Goal: Task Accomplishment & Management: Use online tool/utility

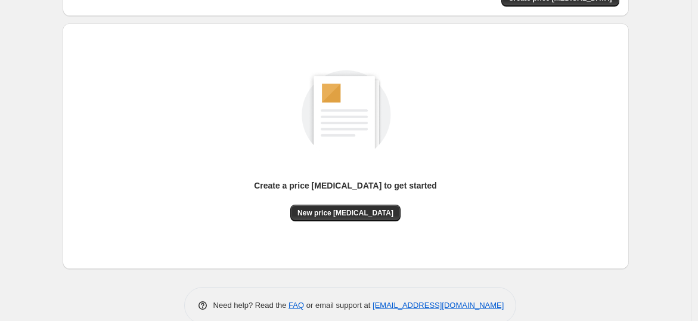
scroll to position [63, 0]
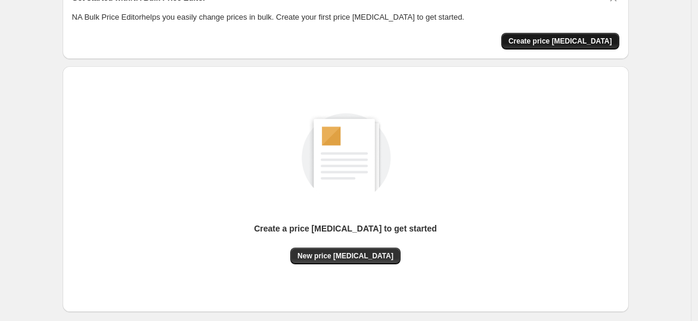
click at [567, 45] on button "Create price [MEDICAL_DATA]" at bounding box center [560, 41] width 118 height 17
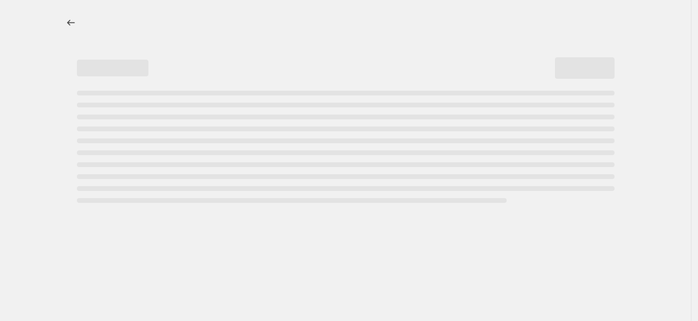
select select "percentage"
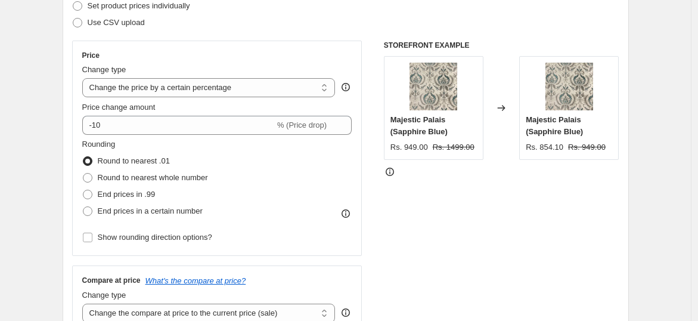
scroll to position [193, 0]
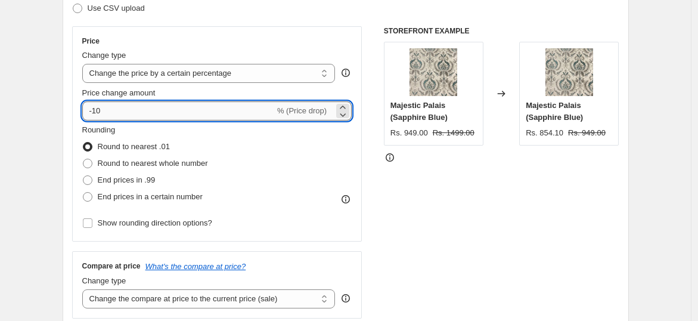
click at [170, 104] on input "-10" at bounding box center [178, 110] width 193 height 19
click at [347, 113] on icon at bounding box center [343, 114] width 12 height 12
click at [345, 106] on icon at bounding box center [342, 107] width 5 height 3
type input "-10"
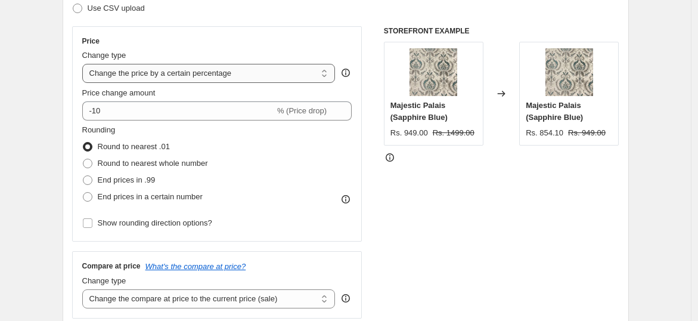
click at [296, 67] on select "Change the price to a certain amount Change the price by a certain amount Chang…" at bounding box center [208, 73] width 253 height 19
select select "to"
click at [85, 64] on select "Change the price to a certain amount Change the price by a certain amount Chang…" at bounding box center [208, 73] width 253 height 19
type input "80.00"
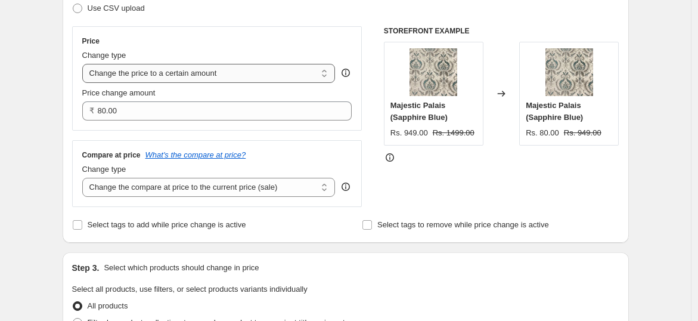
click at [305, 79] on select "Change the price to a certain amount Change the price by a certain amount Chang…" at bounding box center [208, 73] width 253 height 19
click at [410, 181] on div "STOREFRONT EXAMPLE [GEOGRAPHIC_DATA] (Sapphire Blue) Rs. 949.00 Rs. 1499.00 Cha…" at bounding box center [501, 116] width 235 height 181
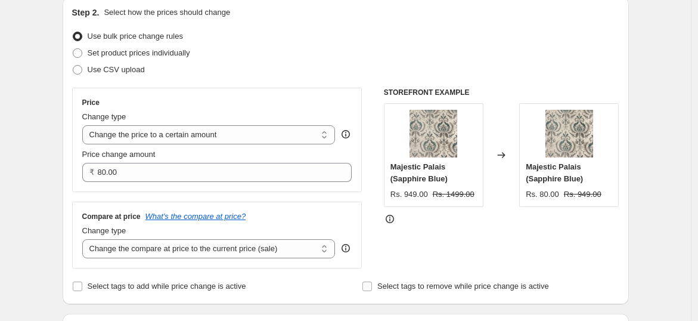
scroll to position [0, 0]
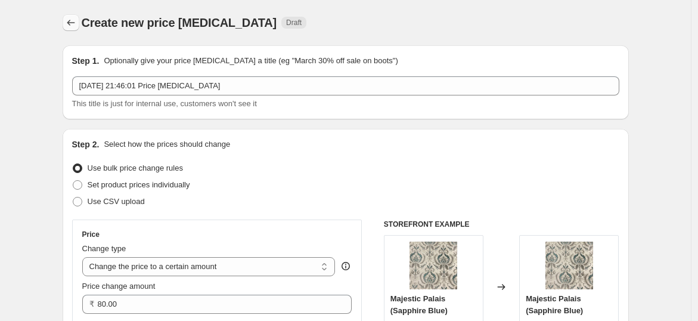
click at [74, 26] on icon "Price change jobs" at bounding box center [71, 23] width 12 height 12
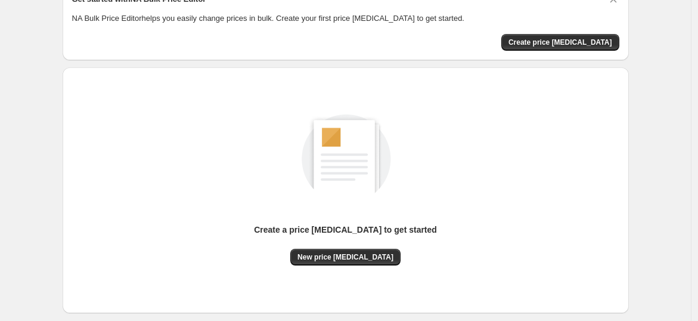
scroll to position [57, 0]
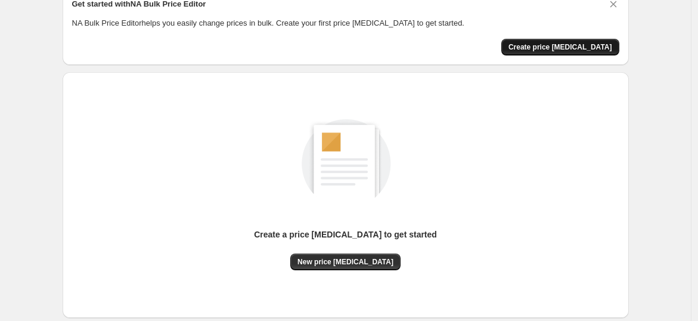
click at [557, 39] on button "Create price [MEDICAL_DATA]" at bounding box center [560, 47] width 118 height 17
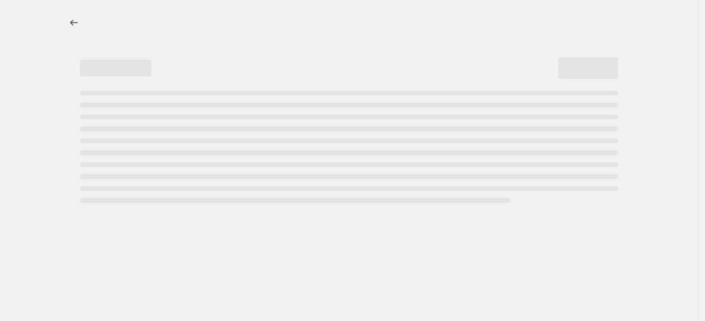
select select "percentage"
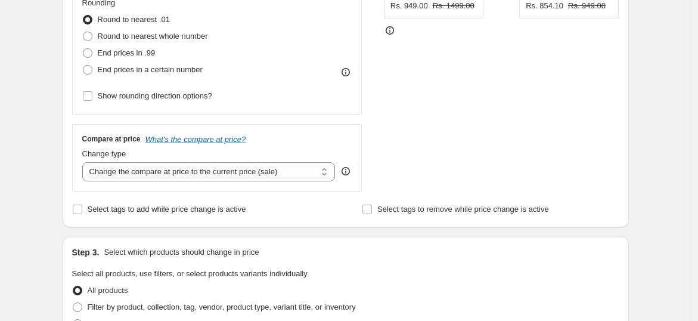
scroll to position [381, 0]
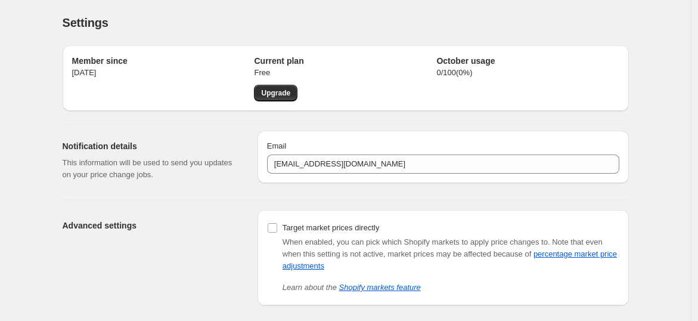
scroll to position [41, 0]
